Goal: Information Seeking & Learning: Find specific fact

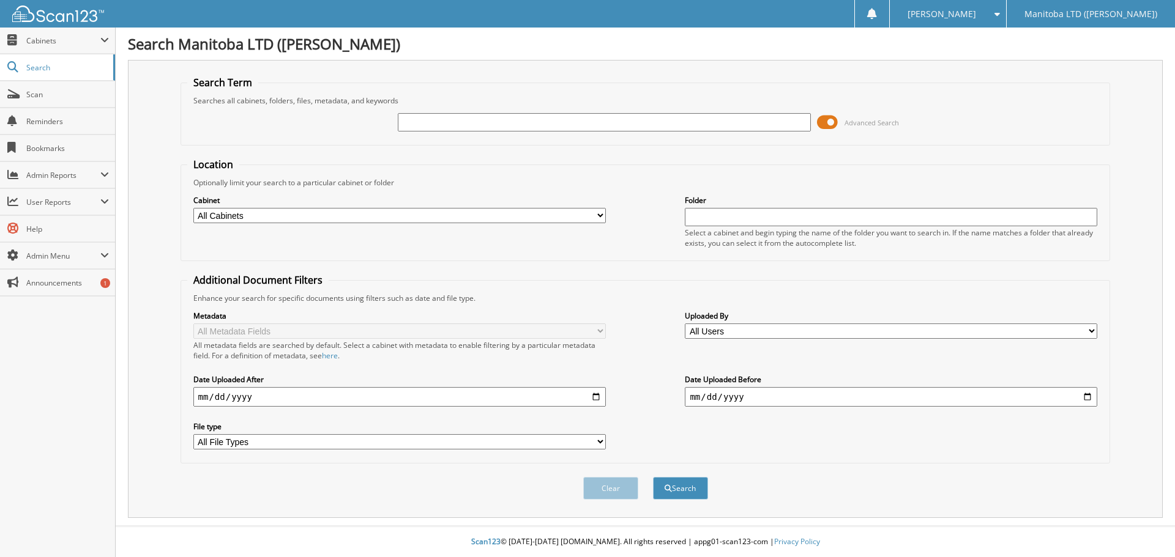
click at [479, 128] on div "Advanced Search" at bounding box center [645, 122] width 916 height 33
click at [479, 126] on input "text" at bounding box center [604, 122] width 412 height 18
type input "a"
type input "A35290"
click at [653, 477] on button "Search" at bounding box center [680, 488] width 55 height 23
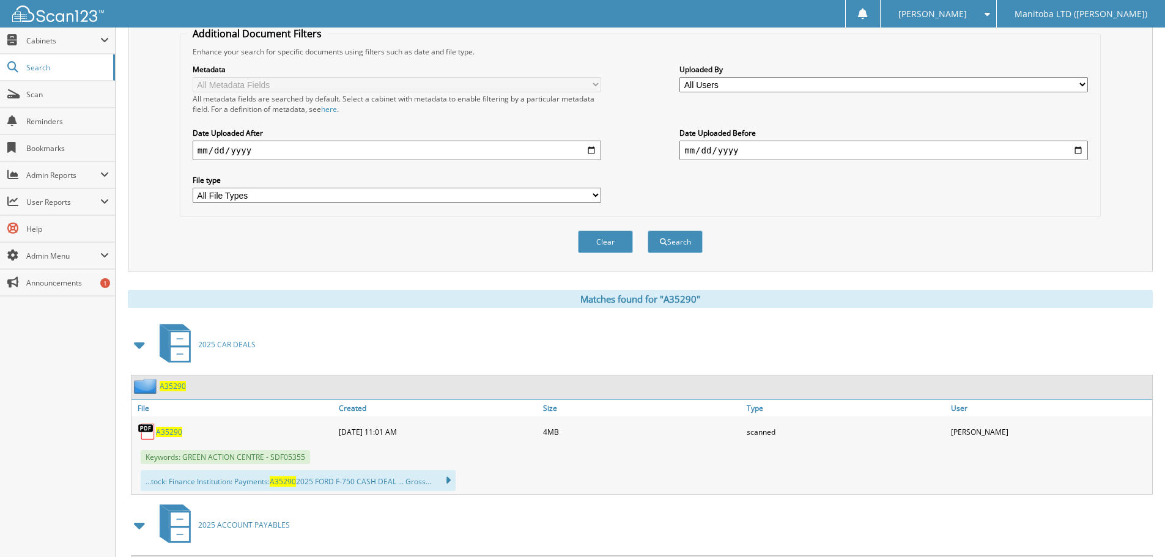
scroll to position [306, 0]
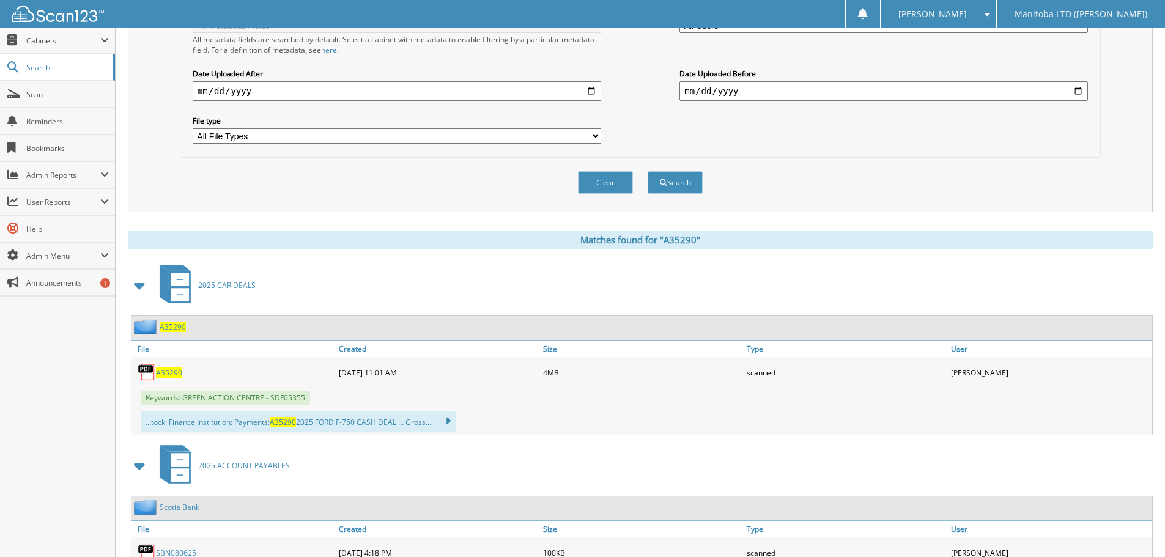
click at [161, 373] on span "A35290" at bounding box center [169, 373] width 26 height 10
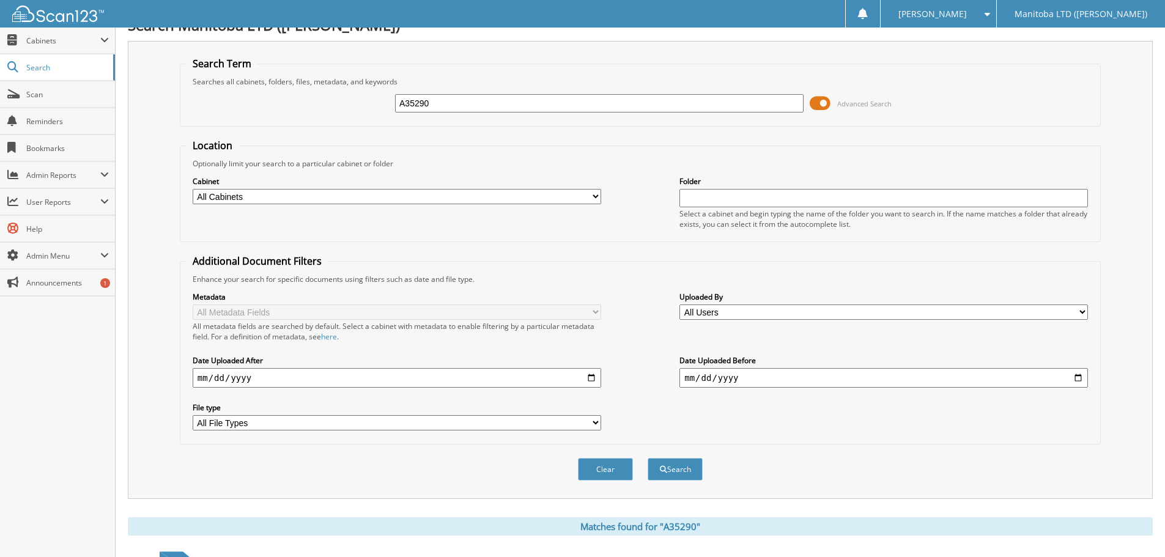
scroll to position [0, 0]
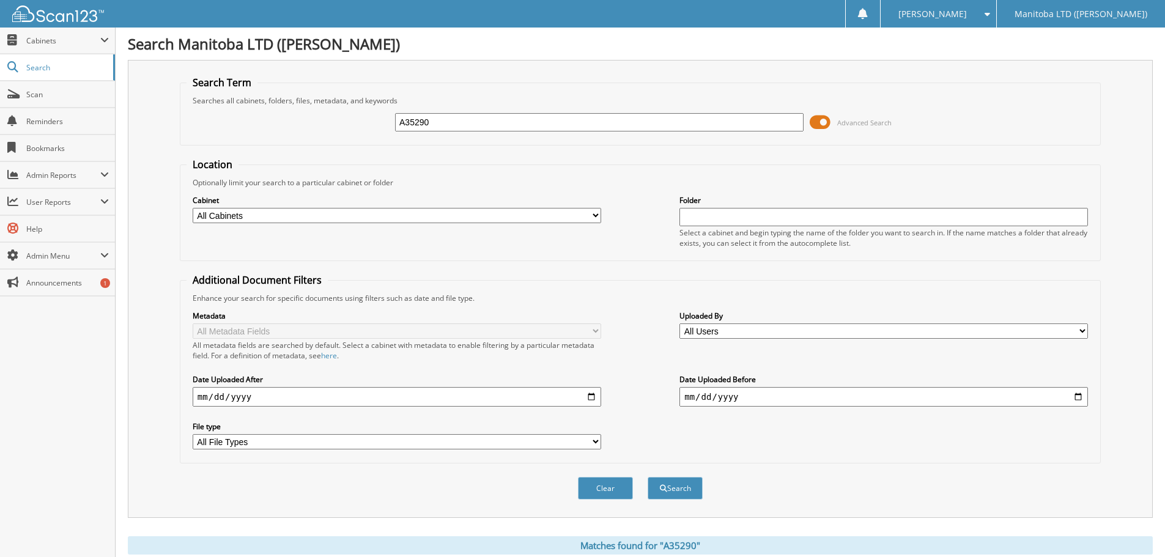
click at [585, 128] on input "A35290" at bounding box center [599, 122] width 409 height 18
click at [585, 127] on input "A35290" at bounding box center [599, 122] width 409 height 18
type input "A40402"
click at [648, 477] on button "Search" at bounding box center [675, 488] width 55 height 23
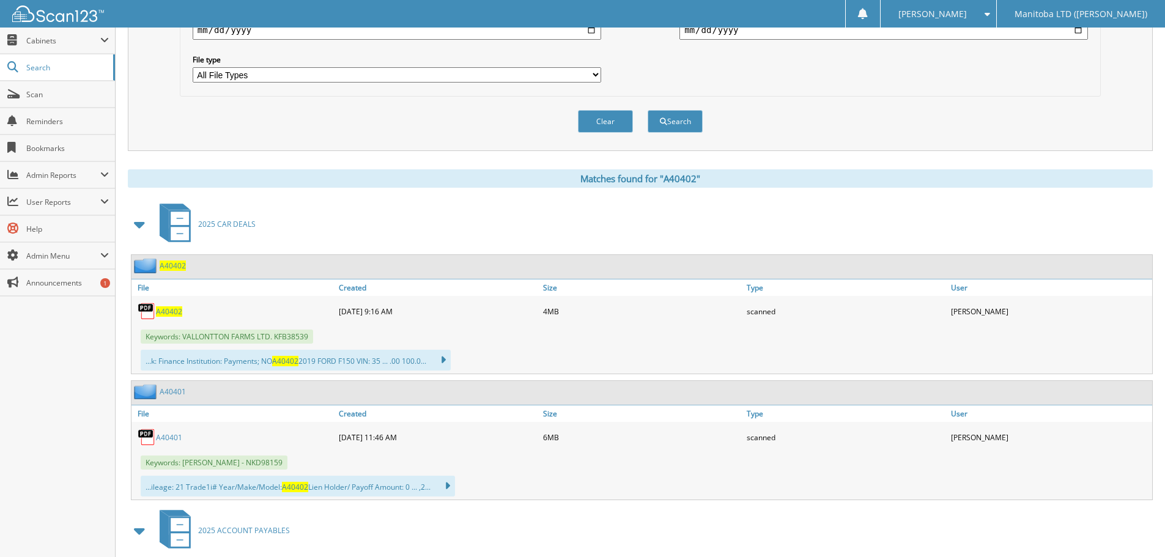
click at [163, 311] on span "A40402" at bounding box center [169, 311] width 26 height 10
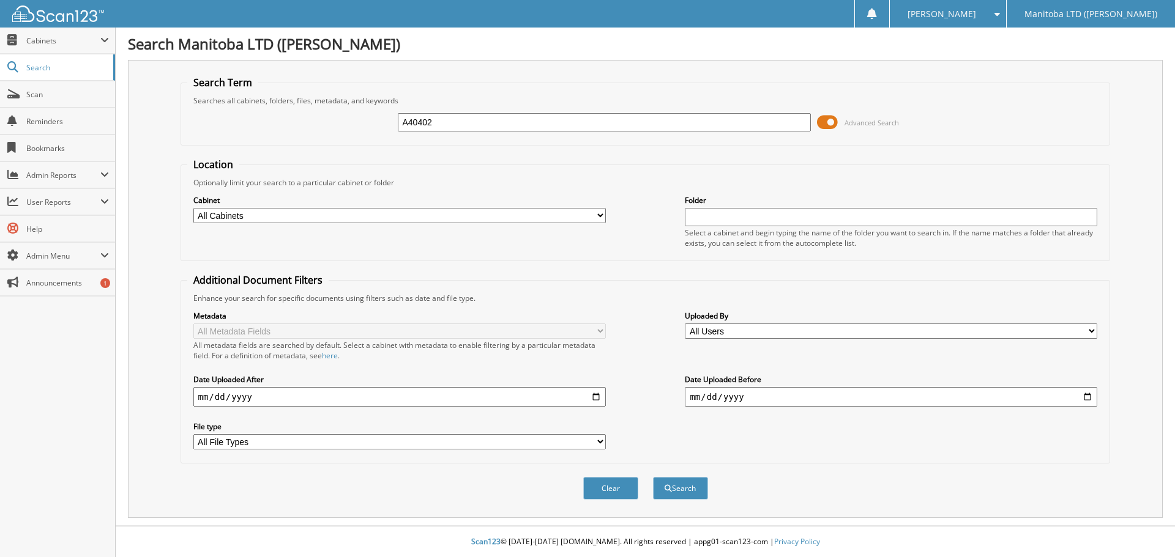
type input "A40402"
click at [653, 477] on button "Search" at bounding box center [680, 488] width 55 height 23
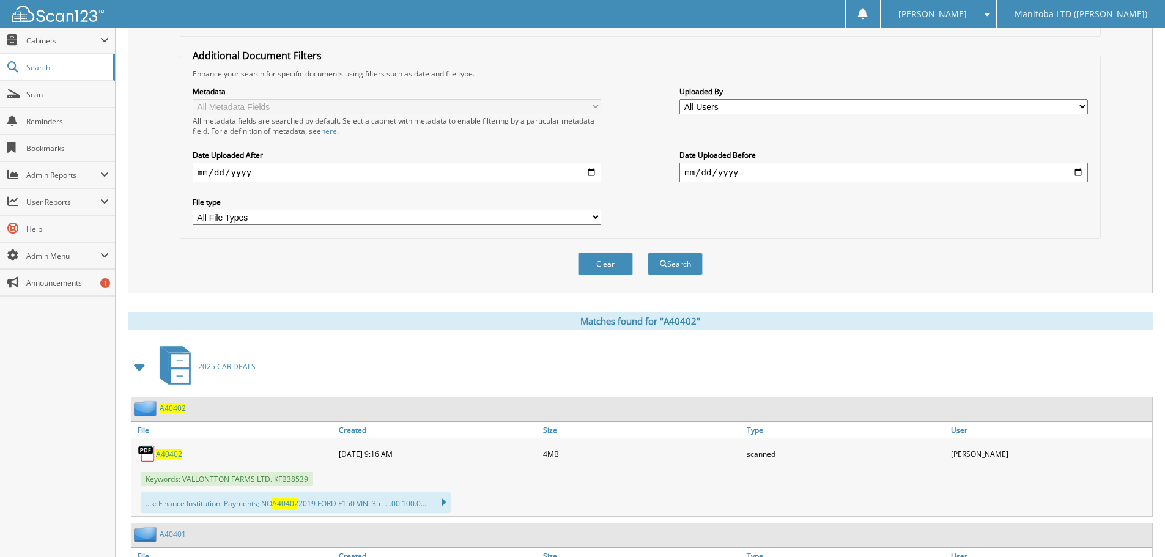
scroll to position [245, 0]
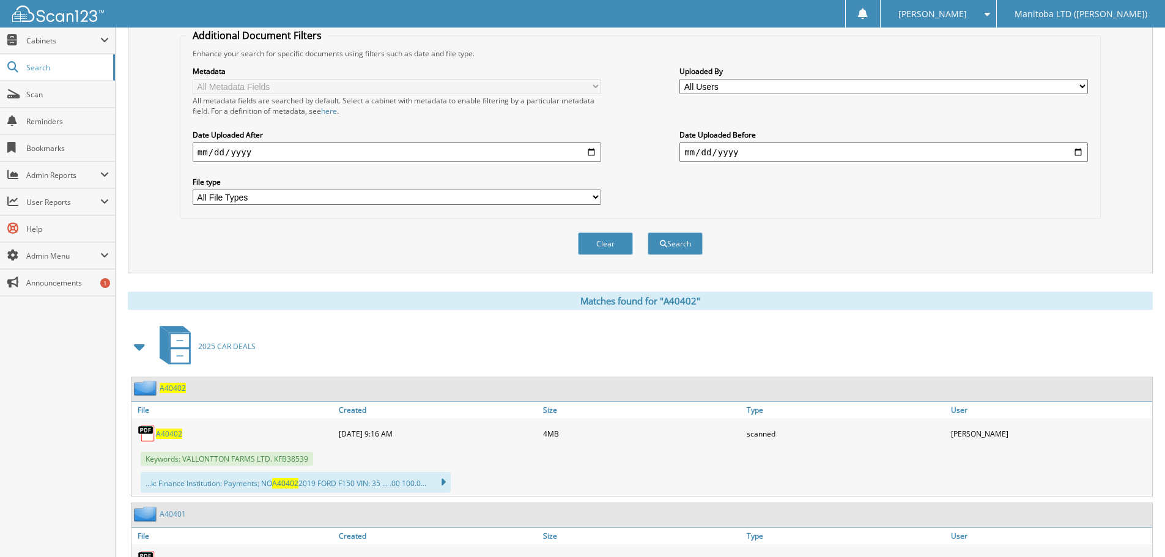
click at [166, 431] on span "A40402" at bounding box center [169, 434] width 26 height 10
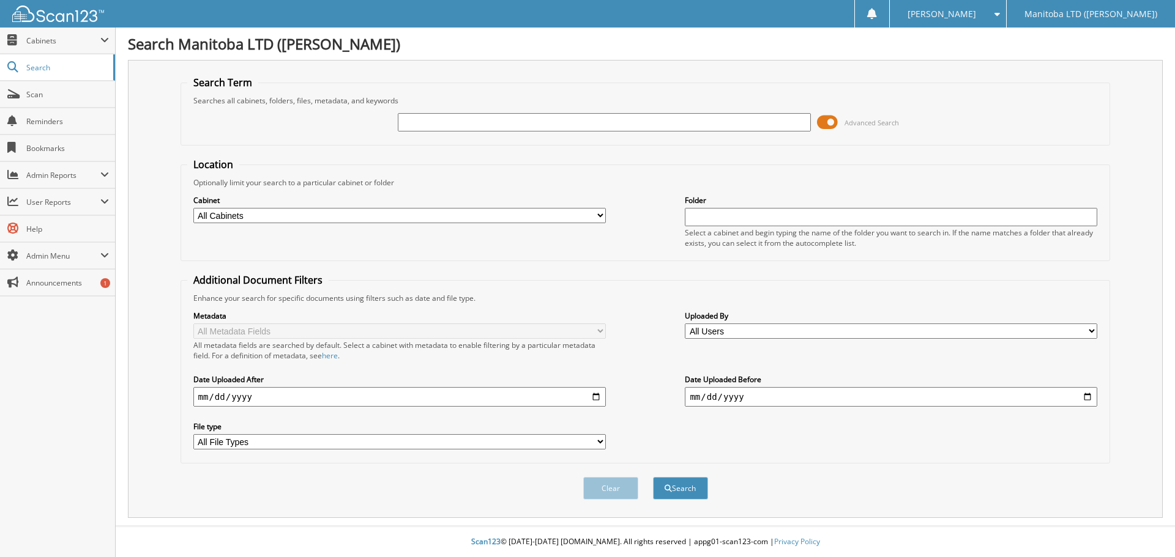
click at [586, 116] on input "text" at bounding box center [604, 122] width 412 height 18
type input "A40402"
click at [653, 477] on button "Search" at bounding box center [680, 488] width 55 height 23
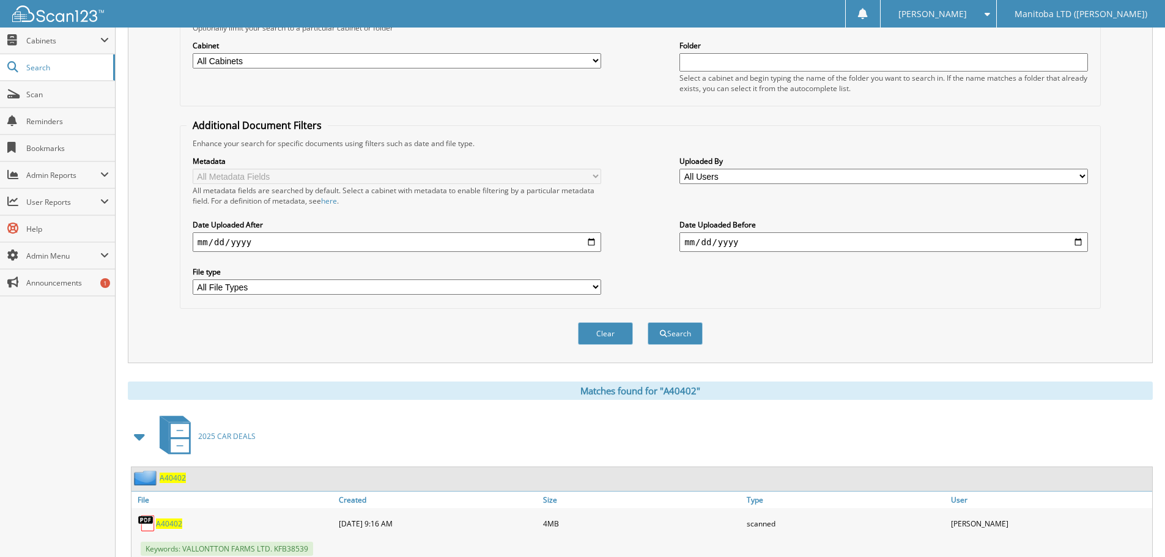
scroll to position [184, 0]
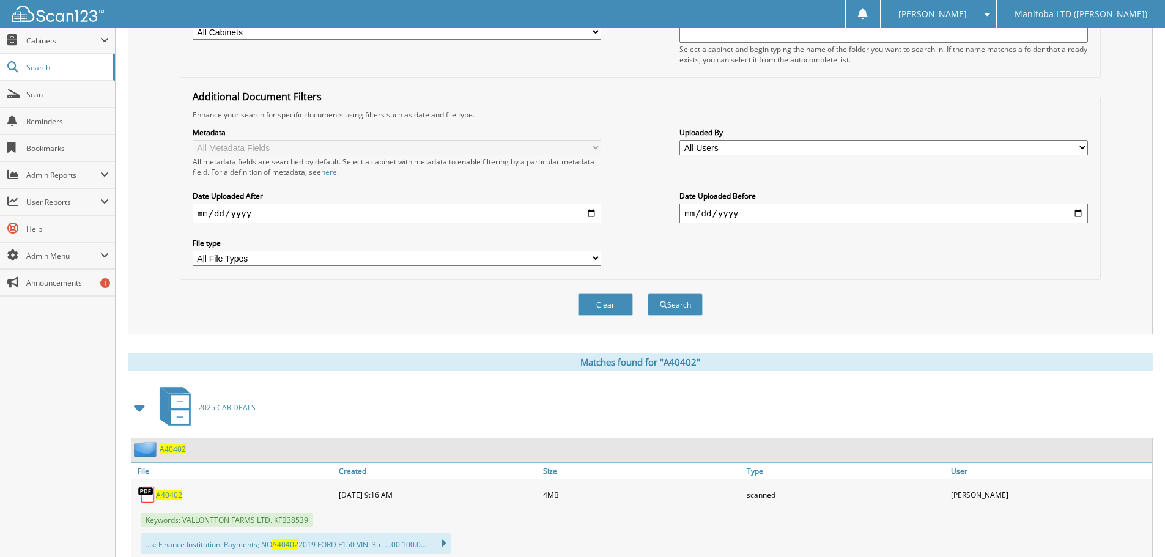
click at [174, 491] on span "A40402" at bounding box center [169, 495] width 26 height 10
